Goal: Transaction & Acquisition: Purchase product/service

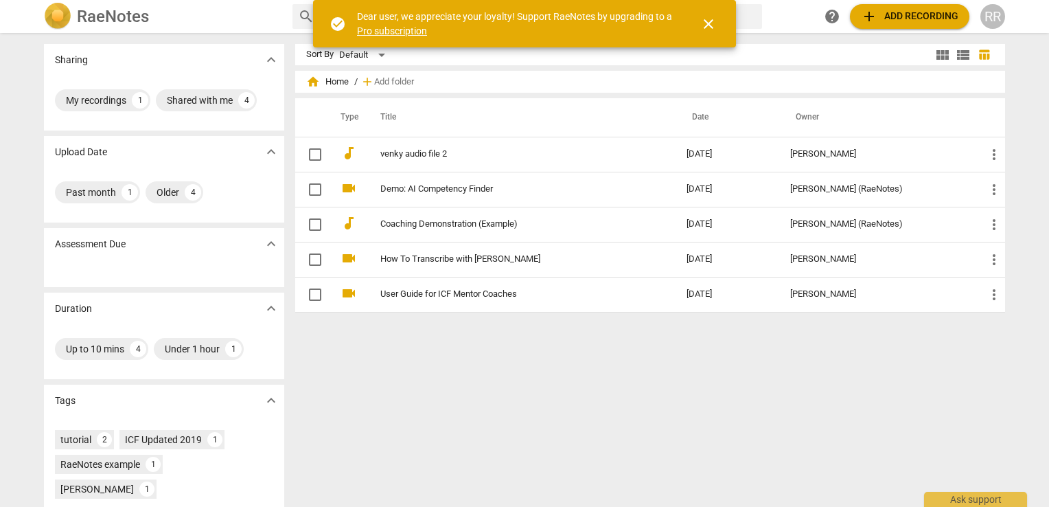
click at [698, 133] on th "Date" at bounding box center [728, 117] width 104 height 38
click at [709, 23] on span "close" at bounding box center [708, 24] width 16 height 16
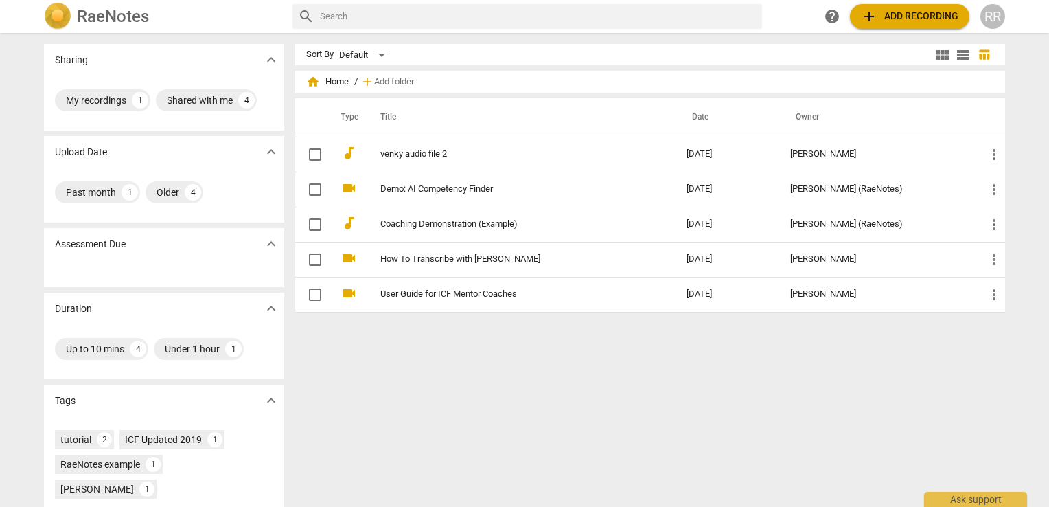
click at [904, 12] on span "add Add recording" at bounding box center [910, 16] width 98 height 16
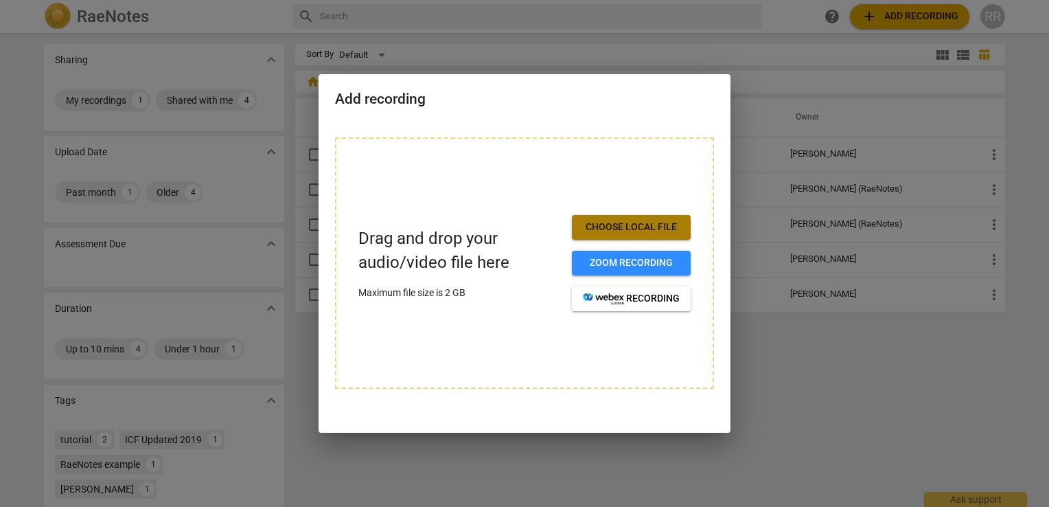
click at [648, 223] on span "Choose local file" at bounding box center [631, 227] width 97 height 14
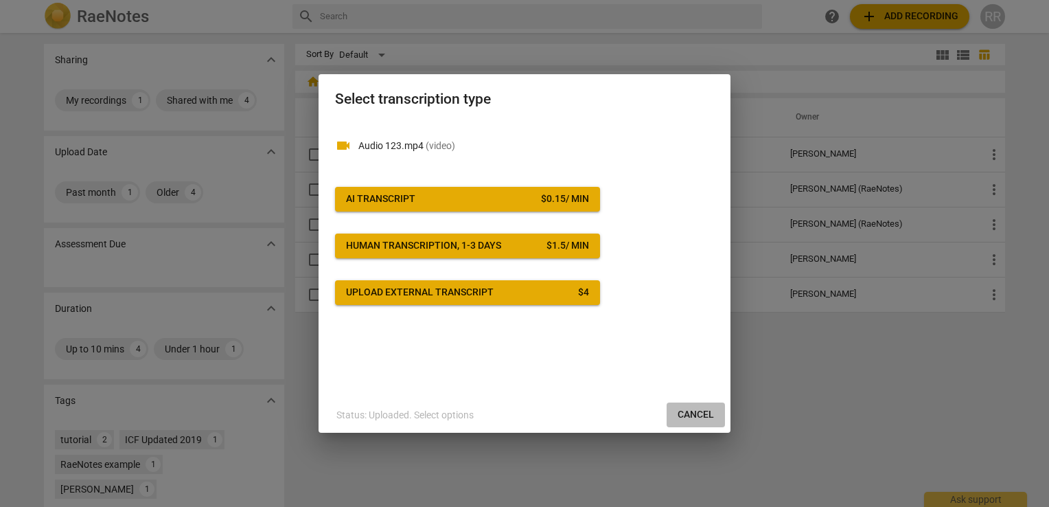
click at [688, 419] on span "Cancel" at bounding box center [696, 415] width 36 height 14
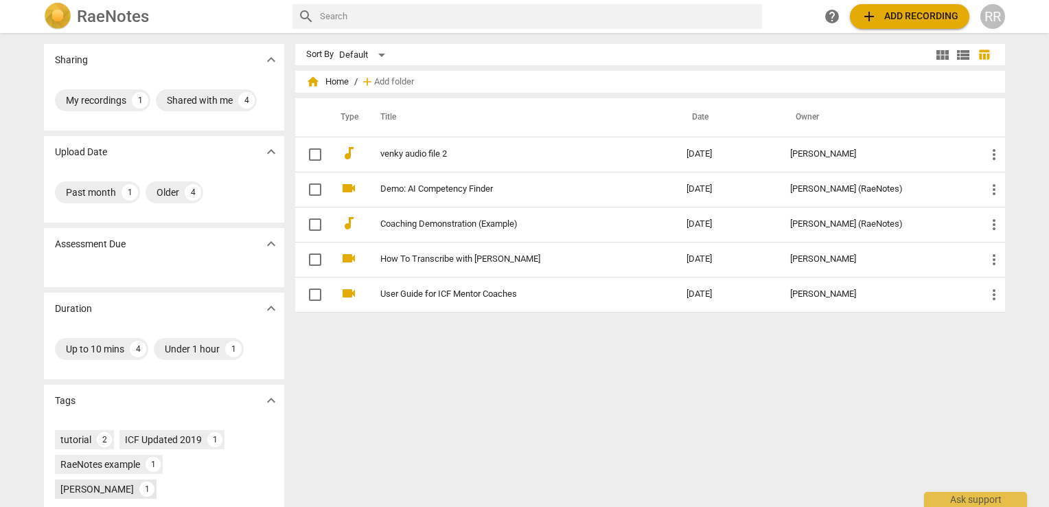
click at [134, 482] on div "[PERSON_NAME]" at bounding box center [96, 489] width 73 height 14
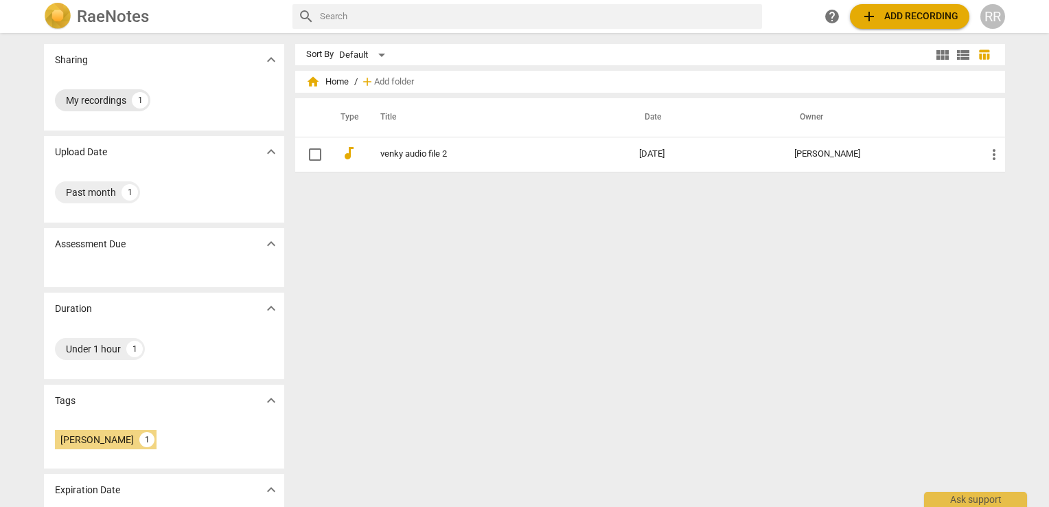
click at [104, 100] on div "My recordings" at bounding box center [96, 100] width 60 height 14
click at [902, 18] on span "add Add recording" at bounding box center [910, 16] width 98 height 16
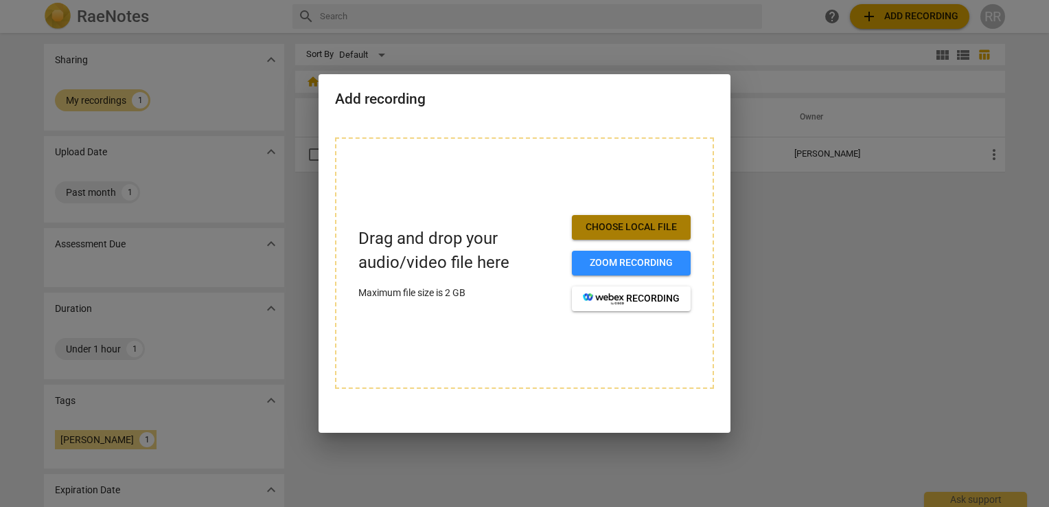
click at [631, 221] on span "Choose local file" at bounding box center [631, 227] width 97 height 14
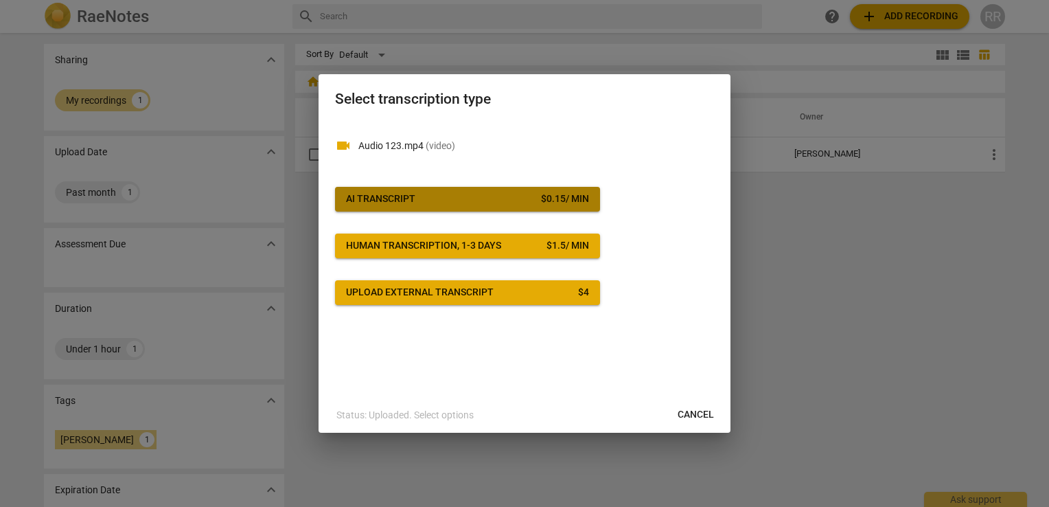
click at [567, 202] on div "$ 0.15 / min" at bounding box center [565, 199] width 48 height 14
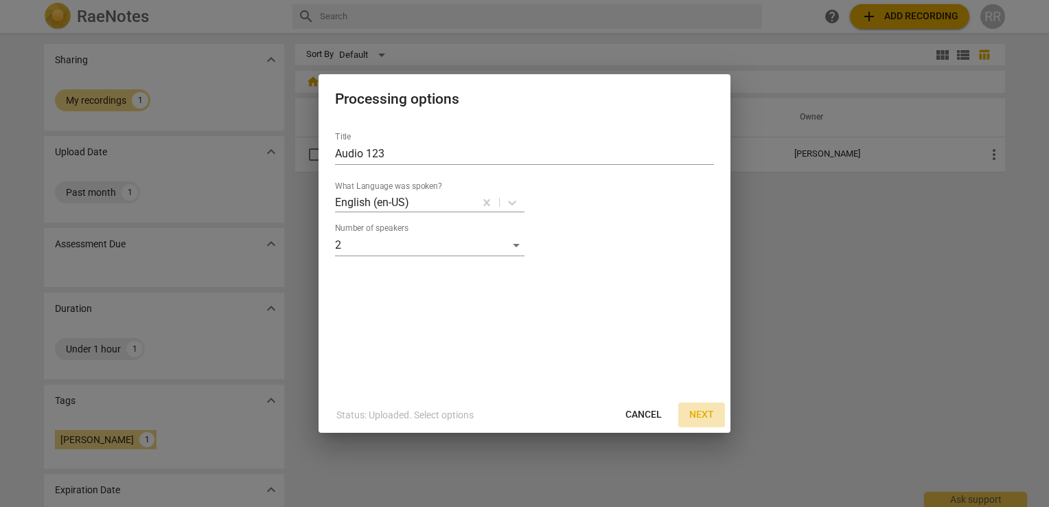
click at [701, 414] on span "Next" at bounding box center [701, 415] width 25 height 14
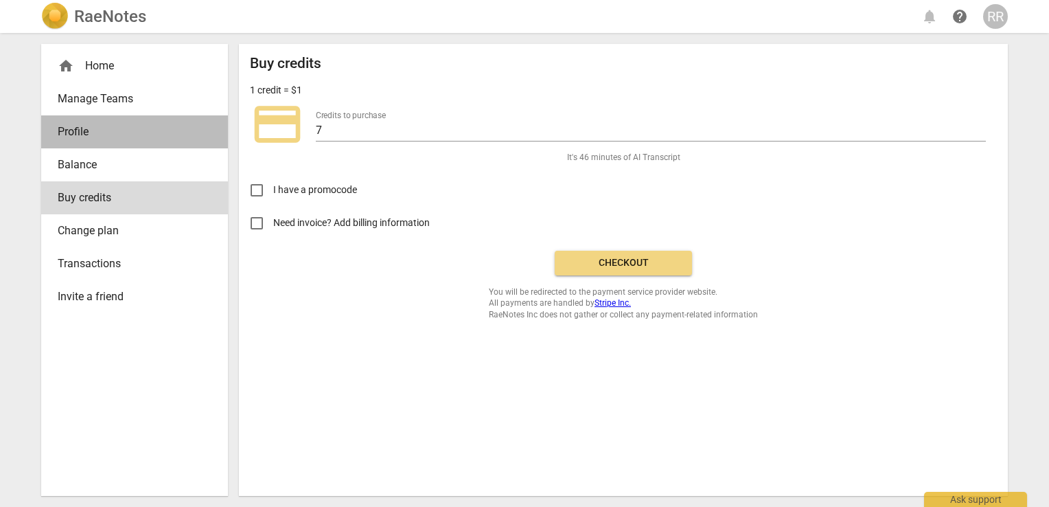
click at [91, 135] on span "Profile" at bounding box center [129, 132] width 143 height 16
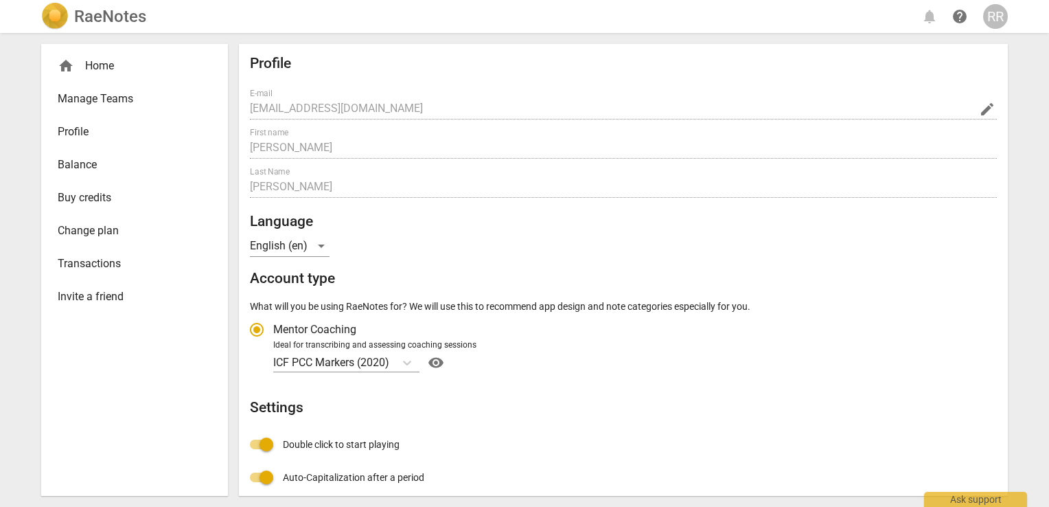
radio input "false"
